Goal: Information Seeking & Learning: Understand process/instructions

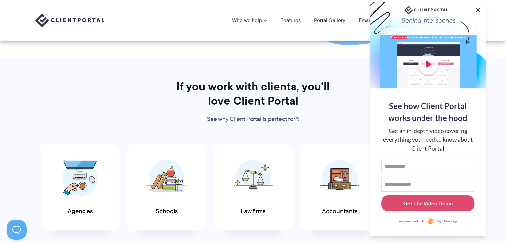
click at [477, 11] on button at bounding box center [478, 10] width 8 height 8
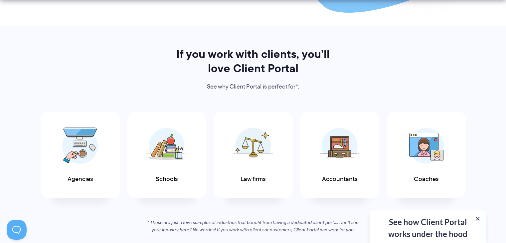
scroll to position [300, 0]
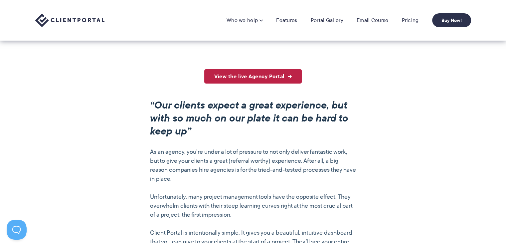
scroll to position [466, 0]
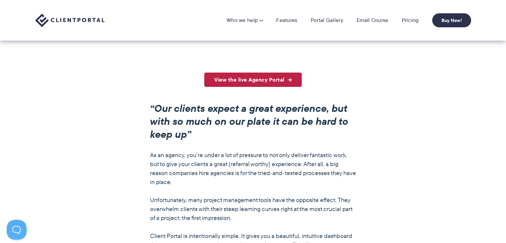
click at [256, 79] on link "View the live Agency Portal" at bounding box center [253, 80] width 98 height 14
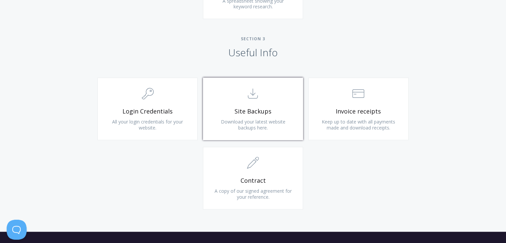
scroll to position [632, 0]
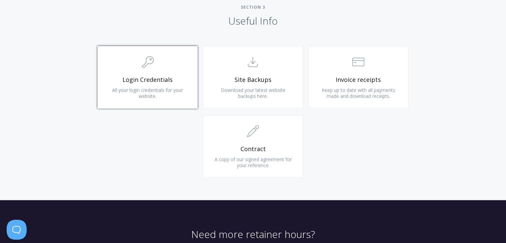
click at [164, 83] on span "Login Credentials" at bounding box center [148, 80] width 80 height 8
